Goal: Find specific page/section: Find specific page/section

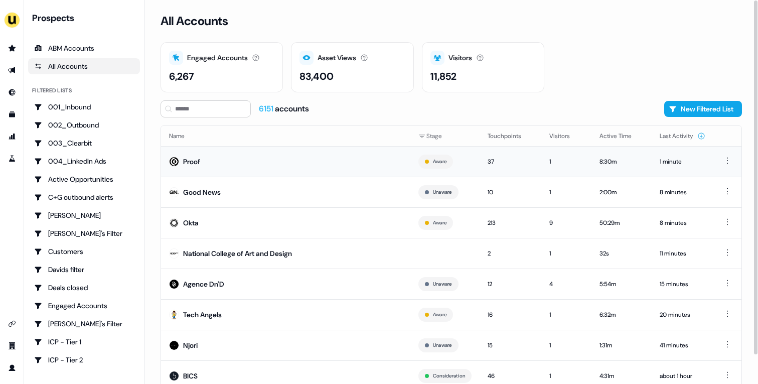
click at [248, 163] on td "Proof" at bounding box center [285, 161] width 249 height 31
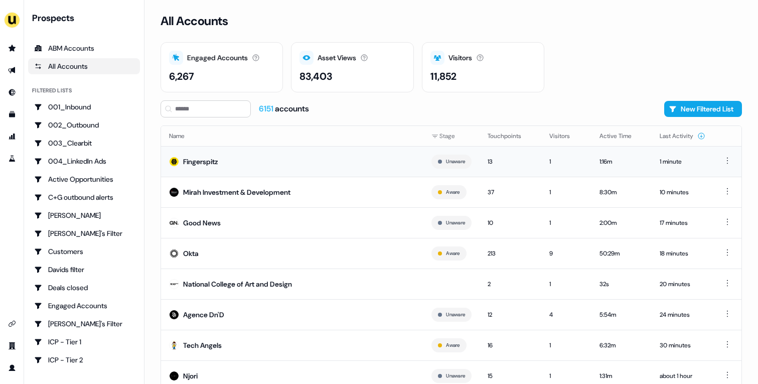
click at [344, 155] on td "Fingerspitz" at bounding box center [292, 161] width 262 height 31
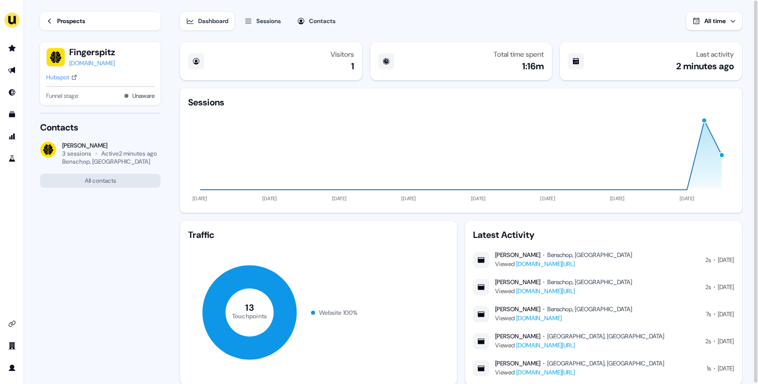
click at [255, 18] on button "Sessions" at bounding box center [262, 21] width 49 height 18
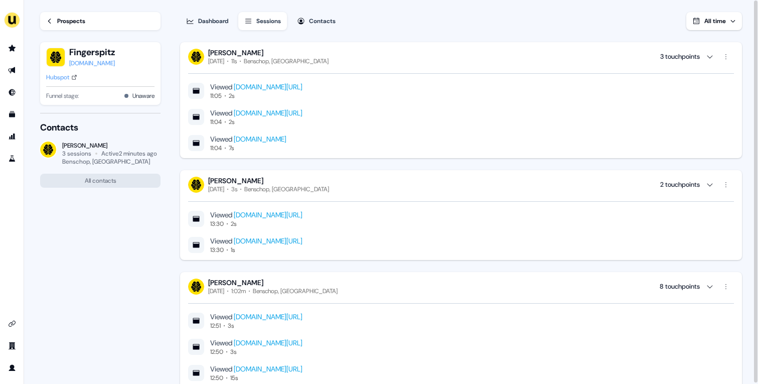
scroll to position [162, 0]
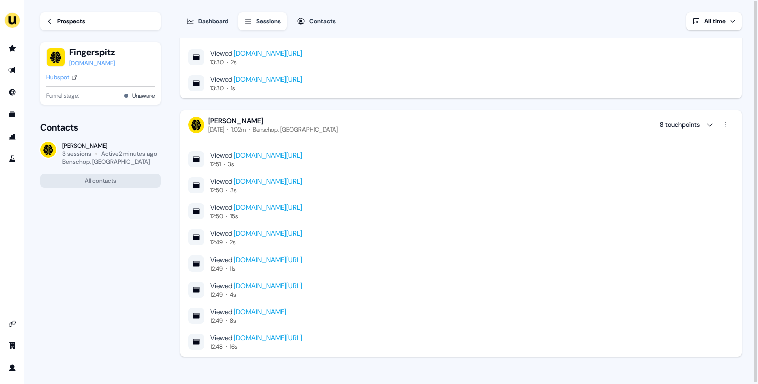
click at [58, 75] on div "Hubspot" at bounding box center [57, 77] width 23 height 10
click at [466, 124] on div "[PERSON_NAME] [DATE] 1:02m Benschop, [GEOGRAPHIC_DATA] 8 touchpoints" at bounding box center [461, 124] width 546 height 17
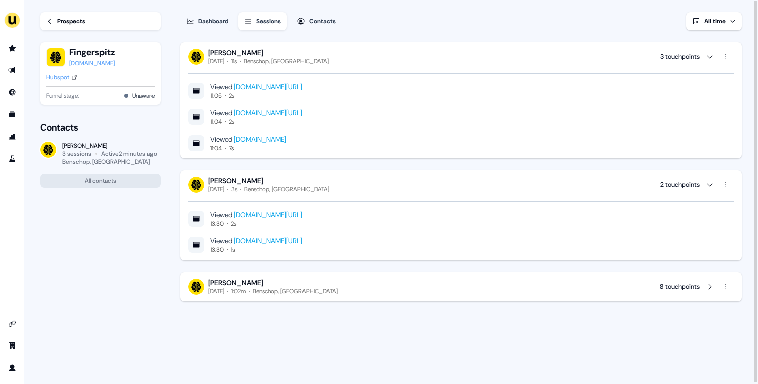
click at [84, 16] on div "Prospects" at bounding box center [71, 21] width 28 height 10
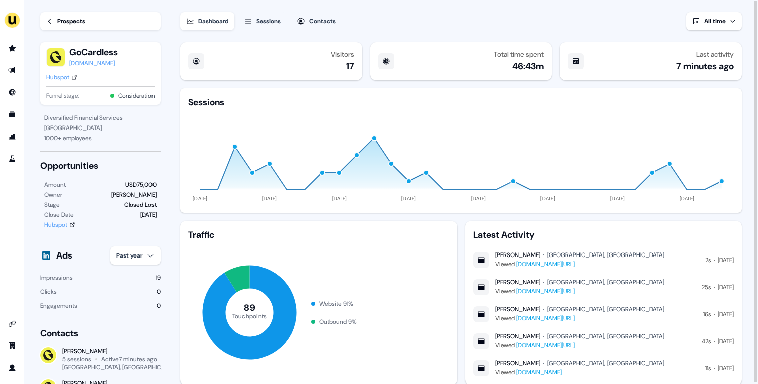
click at [263, 17] on div "Sessions" at bounding box center [268, 21] width 25 height 10
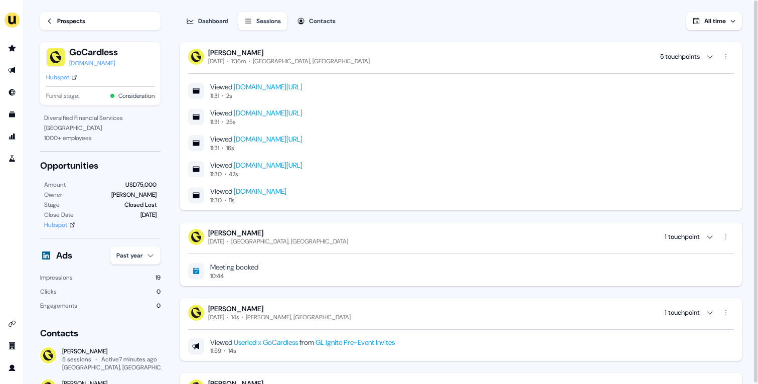
click at [64, 78] on div "Hubspot" at bounding box center [57, 77] width 23 height 10
